Goal: Task Accomplishment & Management: Use online tool/utility

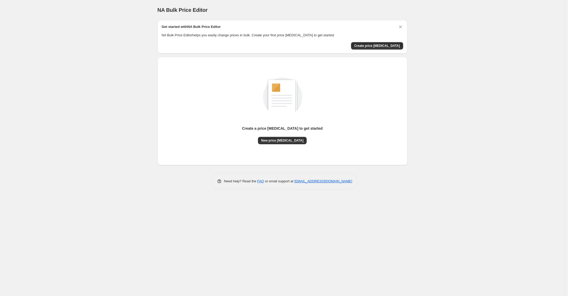
click at [277, 135] on div "Create a price change job to get started" at bounding box center [282, 131] width 81 height 11
click at [278, 140] on span "New price change job" at bounding box center [282, 140] width 42 height 4
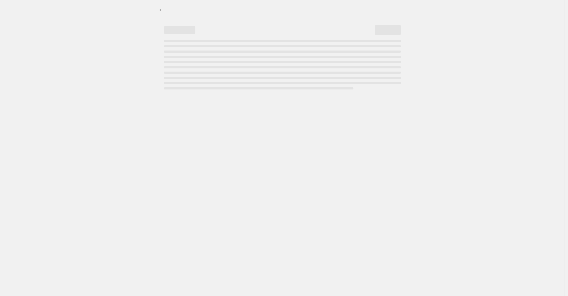
select select "percentage"
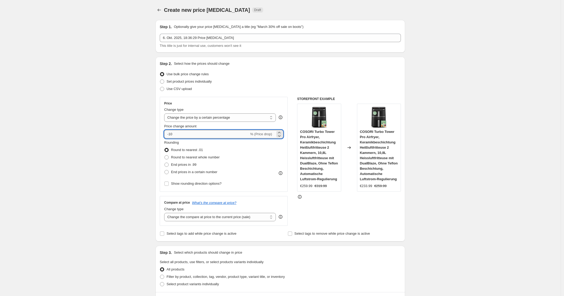
click at [195, 132] on input "-10" at bounding box center [206, 134] width 85 height 8
type input "-1"
type input "-0"
drag, startPoint x: 195, startPoint y: 132, endPoint x: 193, endPoint y: 137, distance: 4.8
click at [193, 137] on input "-30" at bounding box center [206, 134] width 85 height 8
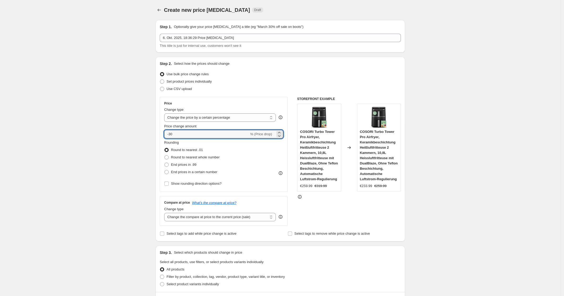
type input "-30"
click at [258, 97] on div "Price Change type Change the price to a certain amount Change the price by a ce…" at bounding box center [224, 144] width 128 height 95
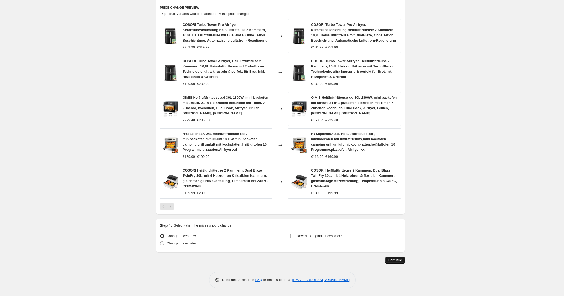
drag, startPoint x: 399, startPoint y: 264, endPoint x: 396, endPoint y: 262, distance: 3.2
click at [396, 262] on div "Step 1. Optionally give your price change job a title (eg "March 30% off sale o…" at bounding box center [281, 6] width 250 height 563
click at [396, 262] on button "Continue" at bounding box center [395, 259] width 20 height 7
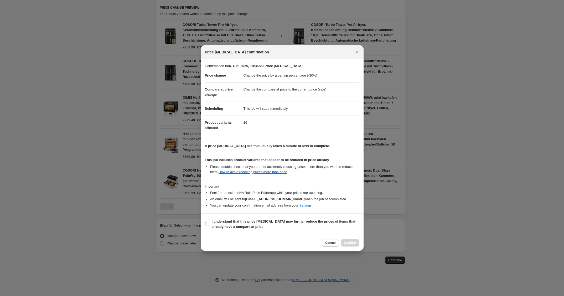
click at [306, 227] on span "I understand that this price change job may further reduce the prices of items …" at bounding box center [286, 224] width 148 height 11
click at [210, 226] on input "I understand that this price change job may further reduce the prices of items …" at bounding box center [207, 224] width 4 height 4
checkbox input "true"
click at [351, 240] on button "Confirm" at bounding box center [350, 242] width 18 height 7
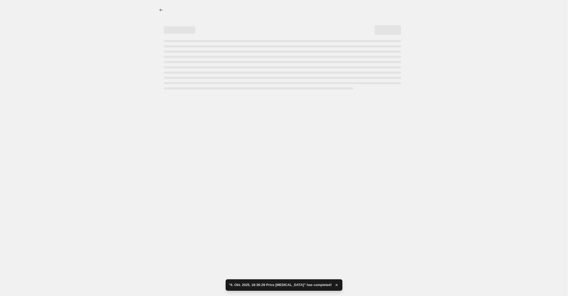
select select "percentage"
